Goal: Task Accomplishment & Management: Complete application form

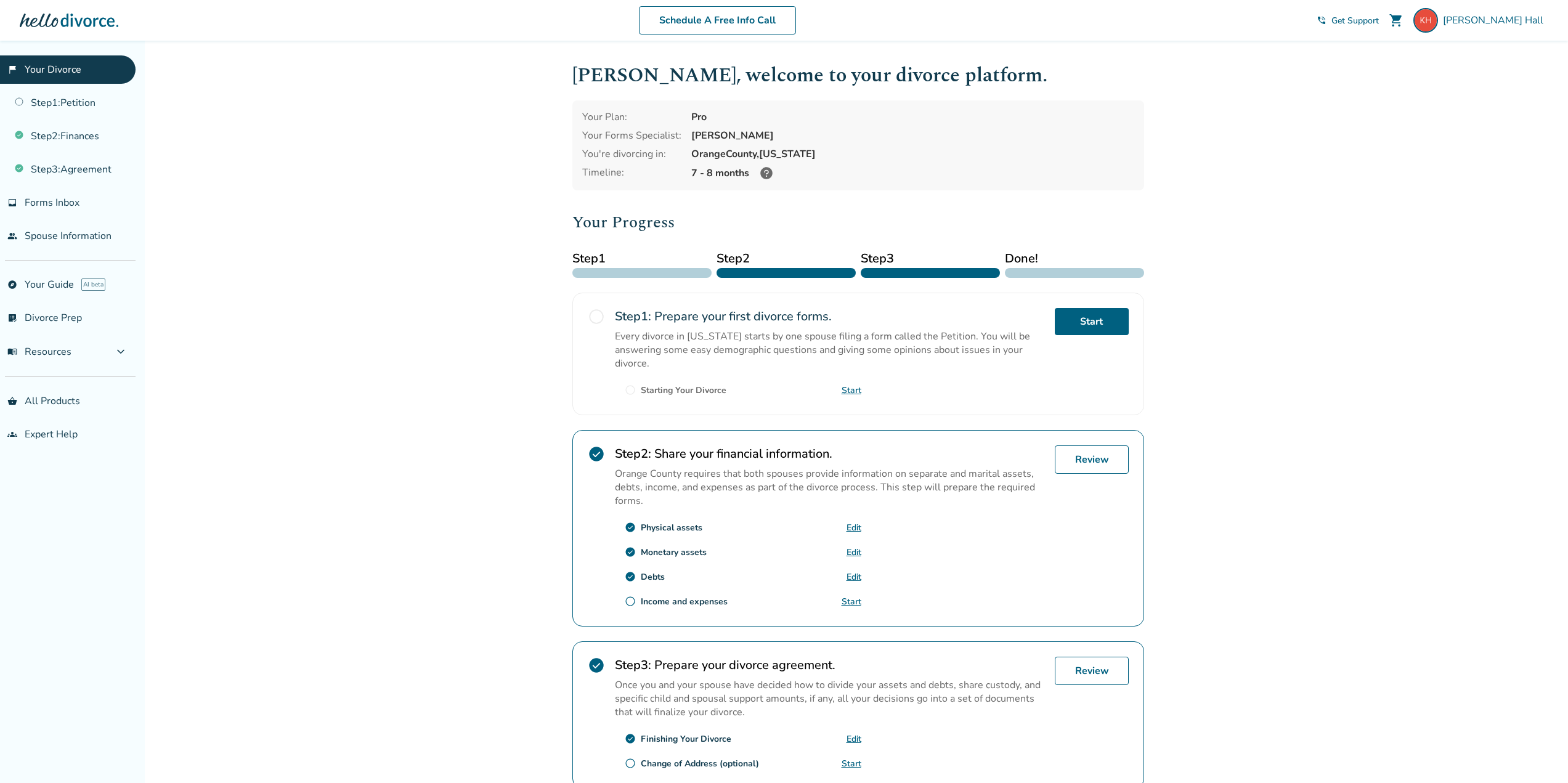
click at [1039, 279] on div "Your Progress Step 1 Step 2 Step 3 Done! radio_button_unchecked Step 1 : Prepar…" at bounding box center [859, 500] width 572 height 579
click at [1037, 271] on div at bounding box center [1074, 272] width 139 height 10
